Goal: Task Accomplishment & Management: Use online tool/utility

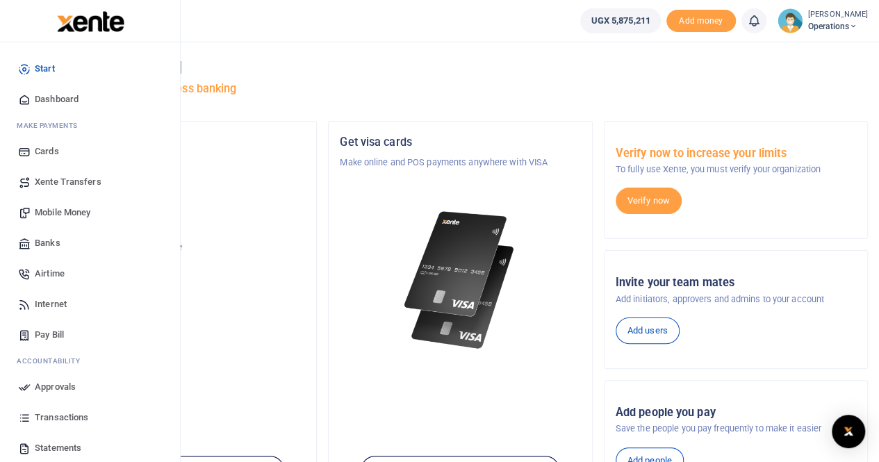
click at [53, 213] on span "Mobile Money" at bounding box center [63, 213] width 56 height 14
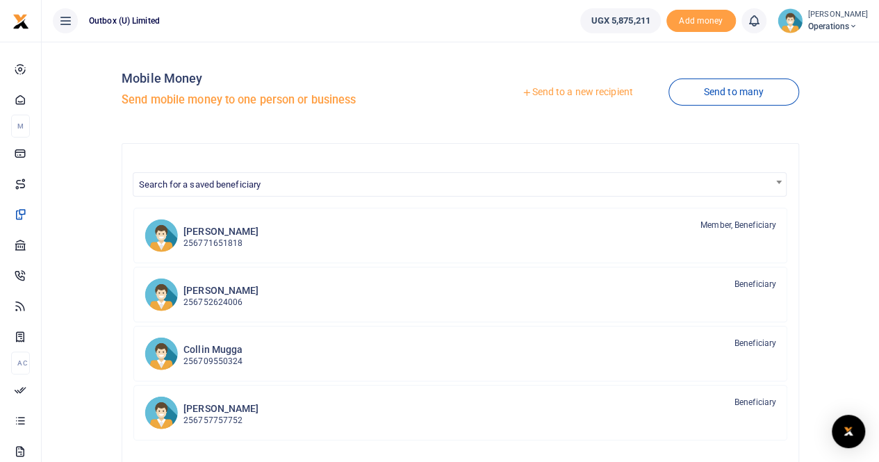
click at [587, 90] on link "Send to a new recipient" at bounding box center [577, 92] width 181 height 25
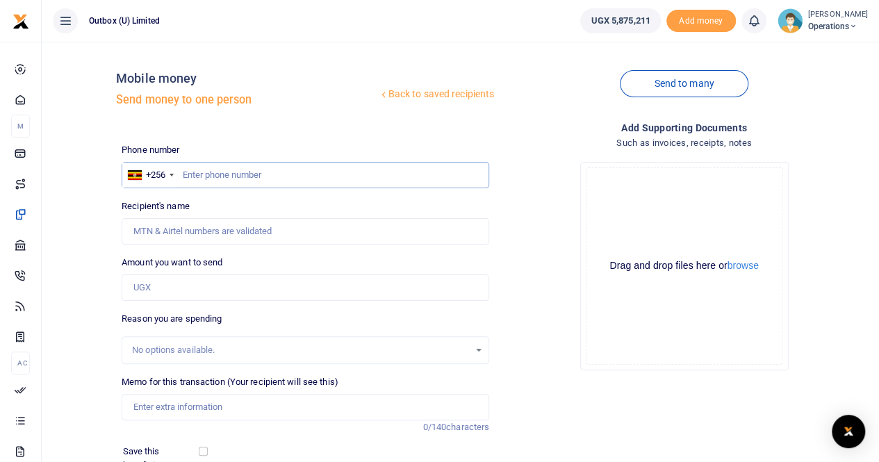
click at [206, 174] on input "text" at bounding box center [306, 175] width 368 height 26
type input "0782753789"
type input "[PERSON_NAME]"
type input "0782753789"
click at [184, 287] on input "Amount you want to send" at bounding box center [306, 288] width 368 height 26
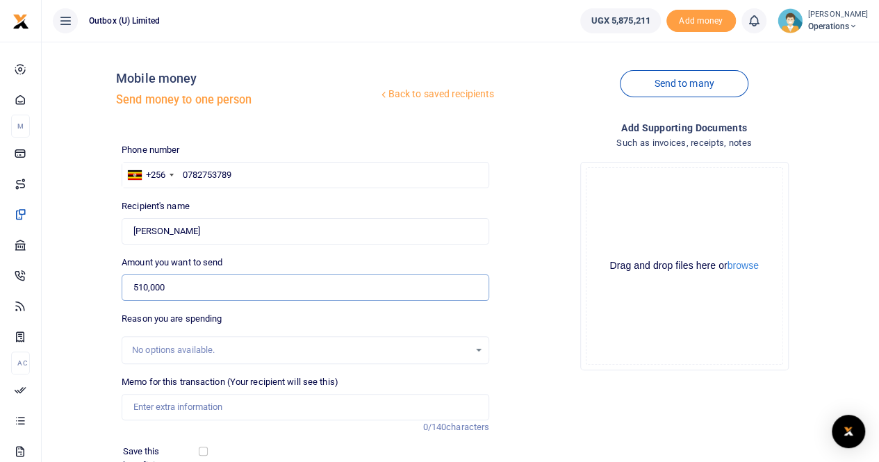
type input "510,000"
click at [155, 409] on input "Memo for this transaction (Your recipient will see this)" at bounding box center [306, 407] width 368 height 26
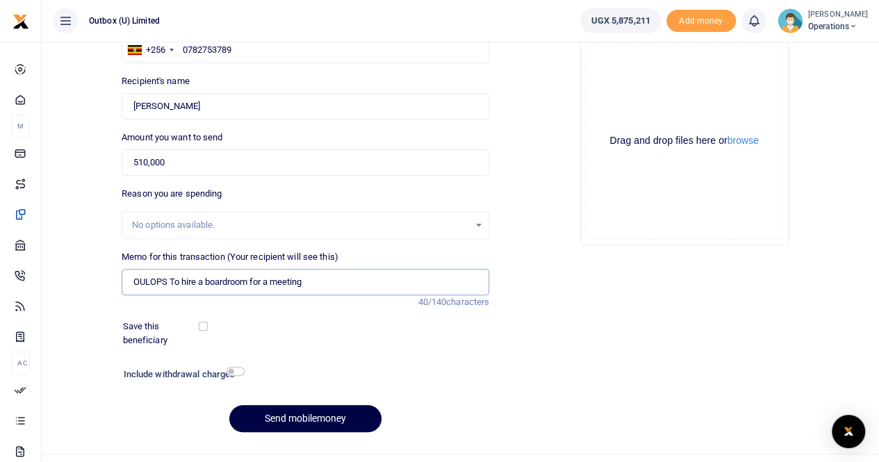
scroll to position [131, 0]
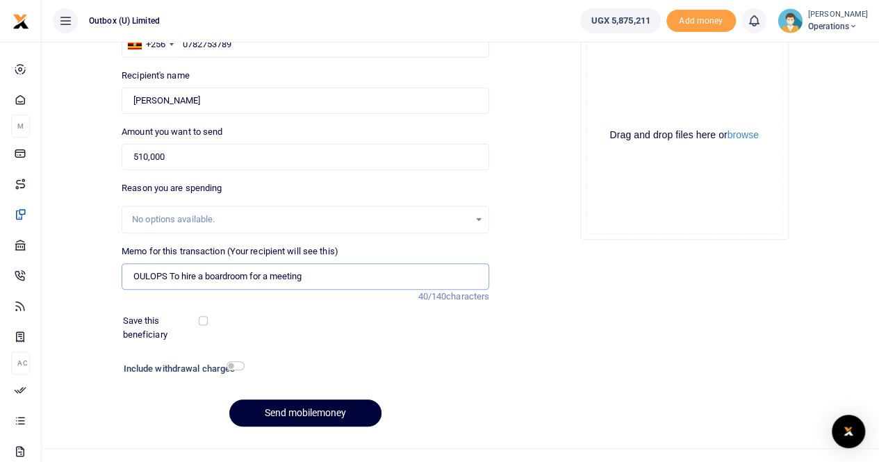
type input "OULOPS To hire a boardroom for a meeting"
click at [284, 408] on button "Send mobilemoney" at bounding box center [305, 413] width 152 height 27
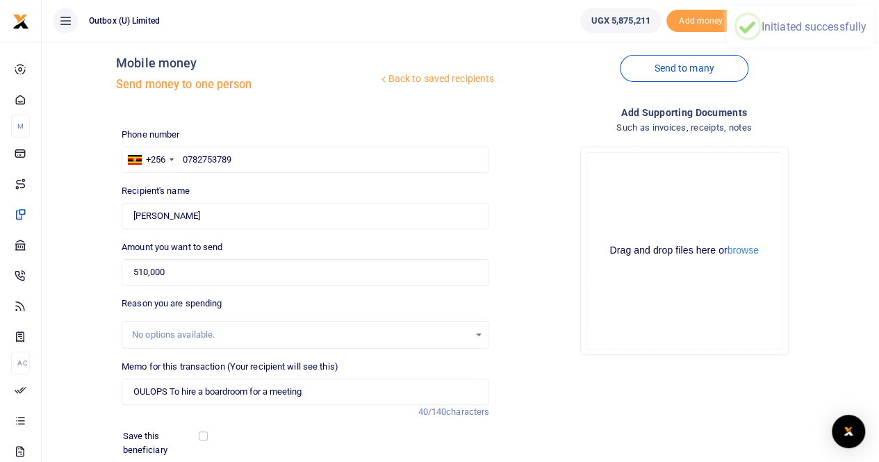
scroll to position [10, 0]
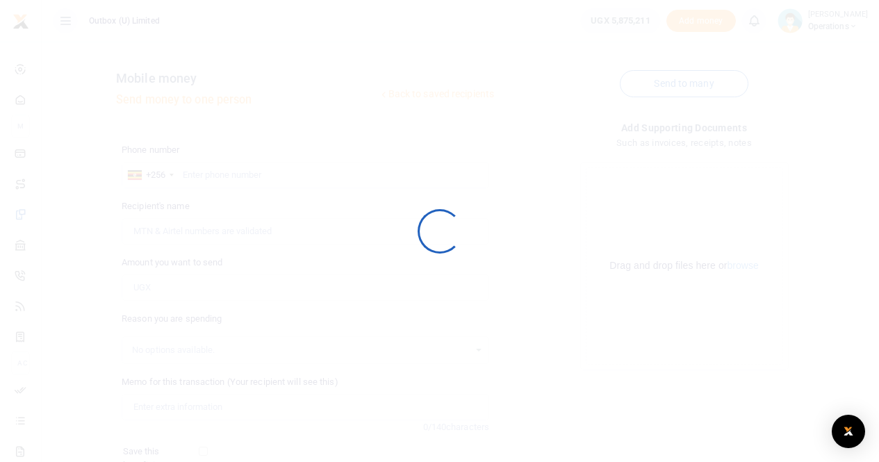
scroll to position [10, 0]
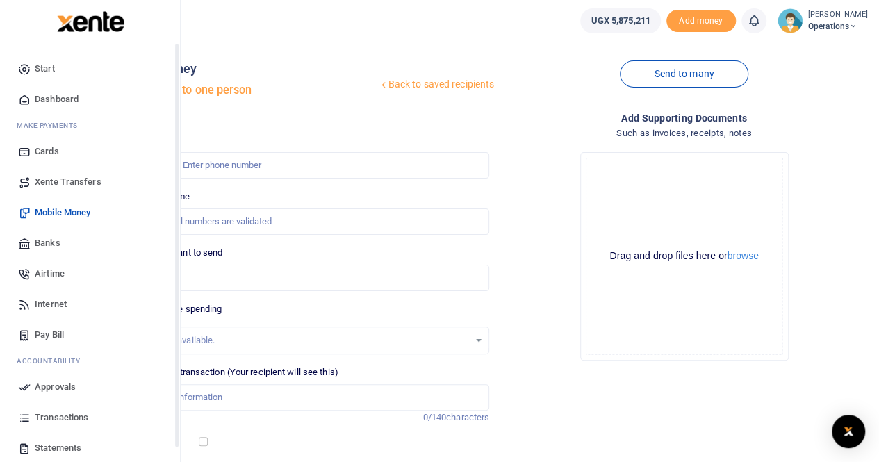
click at [61, 92] on span "Dashboard" at bounding box center [57, 99] width 44 height 14
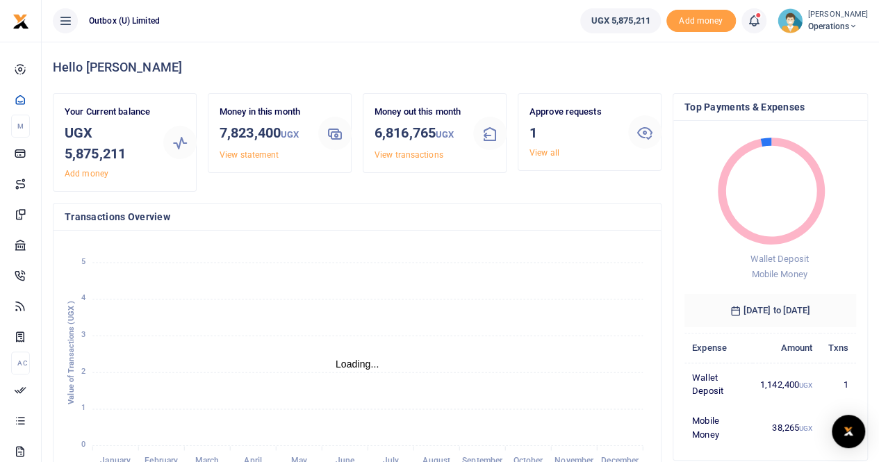
scroll to position [11, 11]
click at [562, 148] on div "Approve requests 1 View all" at bounding box center [573, 132] width 99 height 54
click at [546, 152] on link "View all" at bounding box center [545, 153] width 30 height 10
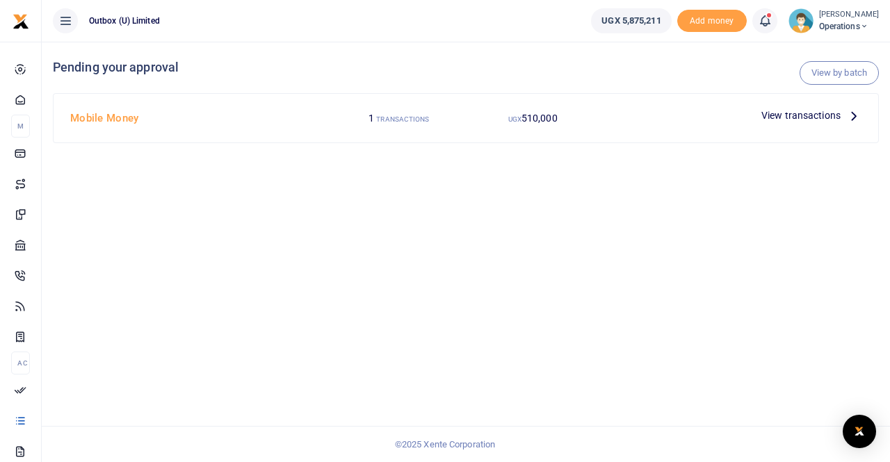
click at [810, 116] on span "View transactions" at bounding box center [800, 115] width 79 height 15
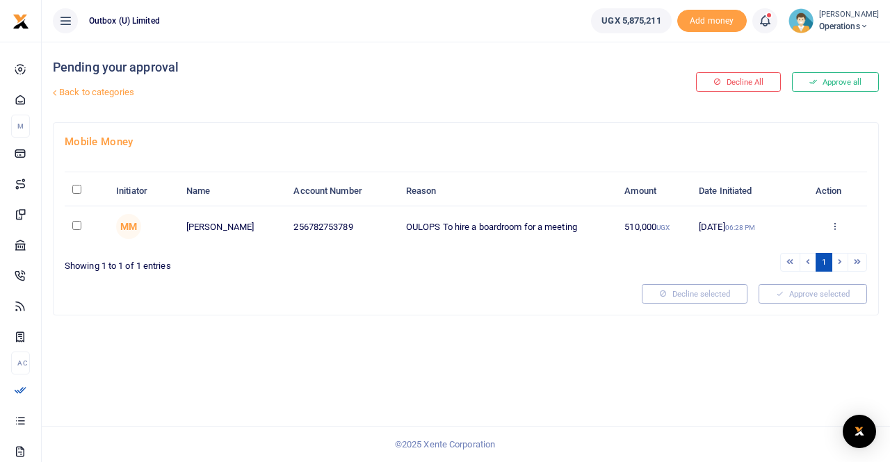
click at [76, 226] on input "checkbox" at bounding box center [76, 225] width 9 height 9
checkbox input "true"
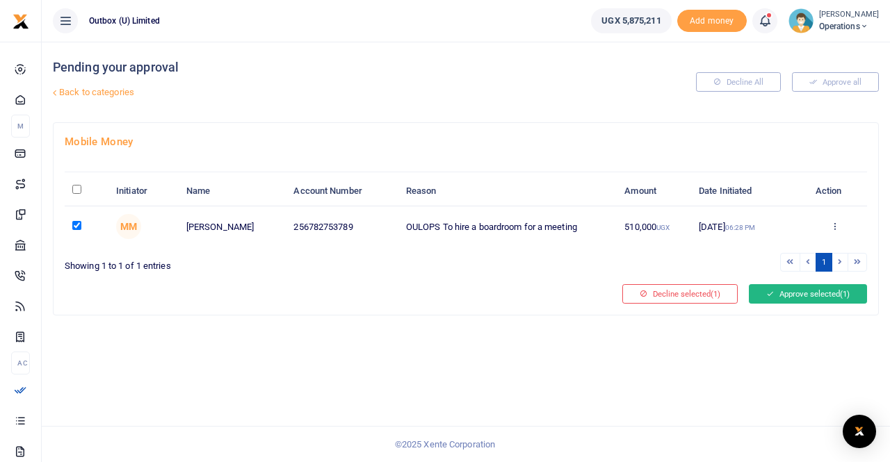
click at [801, 293] on button "Approve selected (1)" at bounding box center [808, 293] width 118 height 19
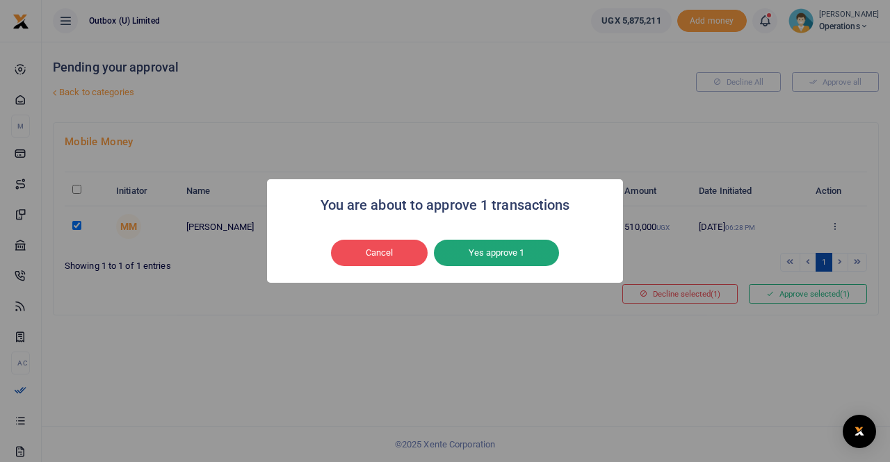
click at [484, 248] on button "Yes approve 1" at bounding box center [496, 253] width 125 height 26
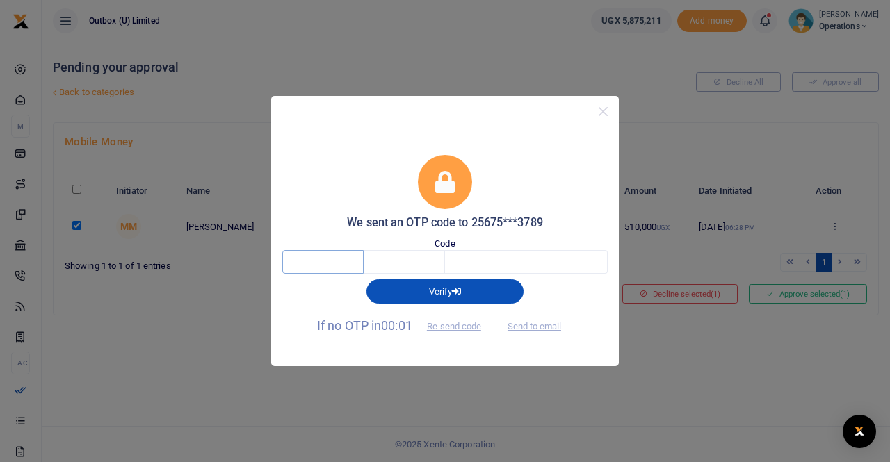
click at [300, 265] on input "text" at bounding box center [322, 262] width 81 height 24
type input "8"
type input "3"
type input "2"
type input "3"
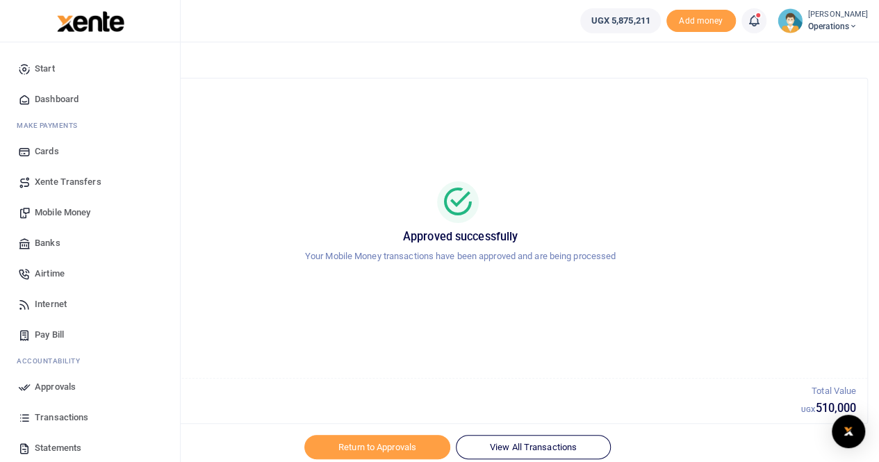
click at [49, 98] on span "Dashboard" at bounding box center [57, 99] width 44 height 14
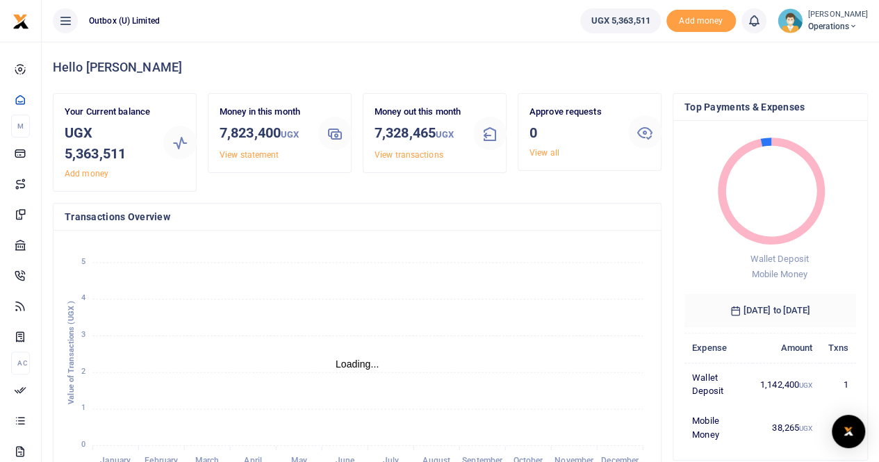
scroll to position [11, 11]
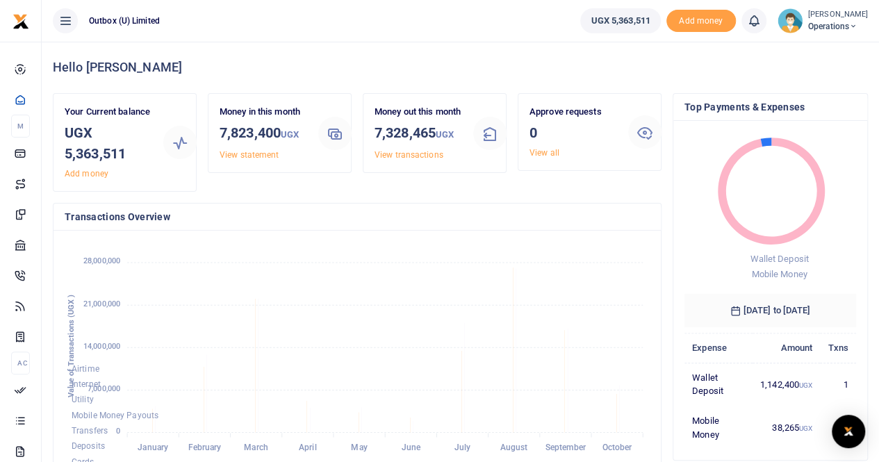
click at [856, 27] on span "Operations" at bounding box center [838, 26] width 60 height 13
click at [790, 101] on link "Logout" at bounding box center [805, 101] width 110 height 19
